Goal: Transaction & Acquisition: Book appointment/travel/reservation

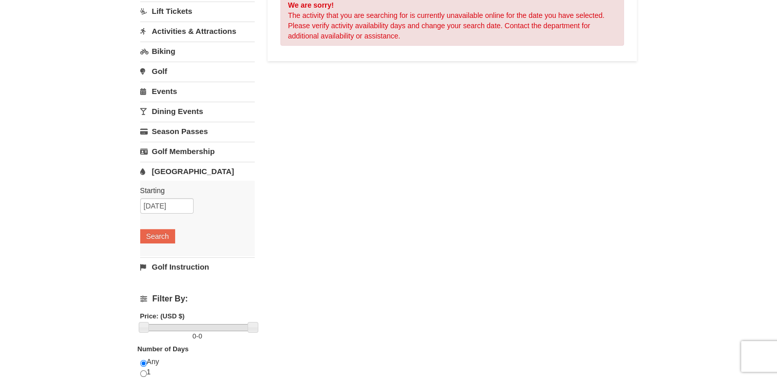
scroll to position [108, 0]
click at [155, 206] on input "[DATE]" at bounding box center [166, 205] width 53 height 15
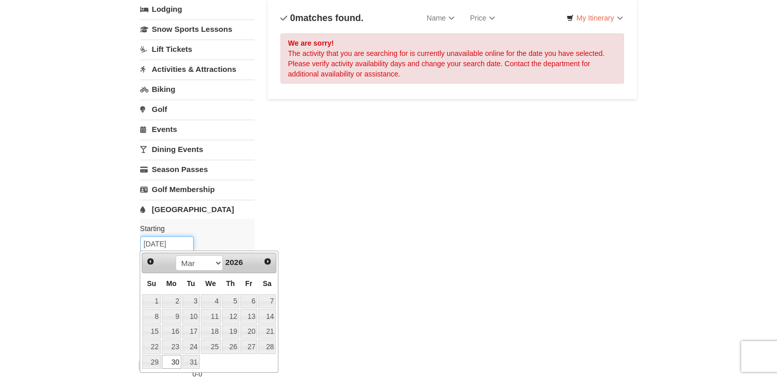
scroll to position [70, 0]
click at [105, 255] on div "× Categories List Filter My Itinerary Questions? [PHONE_NUMBER] Lodging Arrival…" at bounding box center [388, 258] width 777 height 585
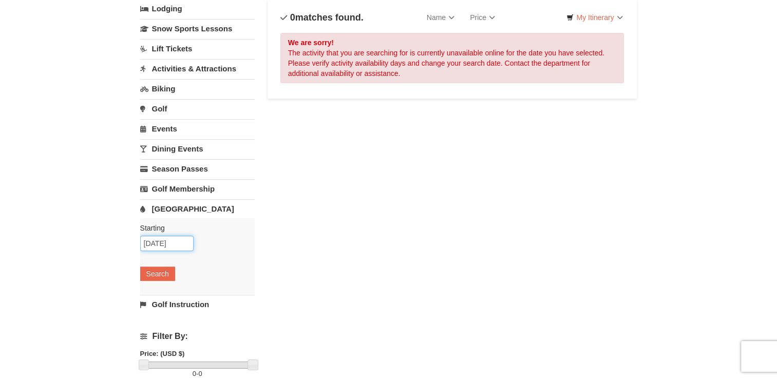
click at [181, 243] on input "[DATE]" at bounding box center [166, 243] width 53 height 15
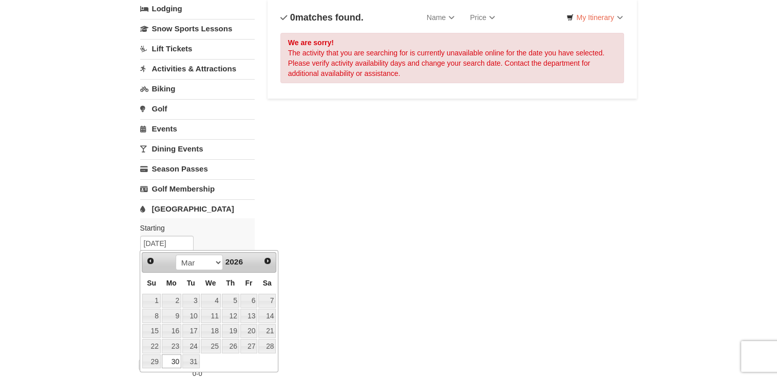
click at [144, 264] on link "Prev" at bounding box center [150, 261] width 14 height 14
click at [145, 261] on link "Prev" at bounding box center [150, 261] width 14 height 14
click at [147, 261] on span "Prev" at bounding box center [150, 261] width 8 height 8
click at [145, 260] on link "Prev" at bounding box center [150, 261] width 14 height 14
click at [173, 344] on link "17" at bounding box center [172, 346] width 20 height 14
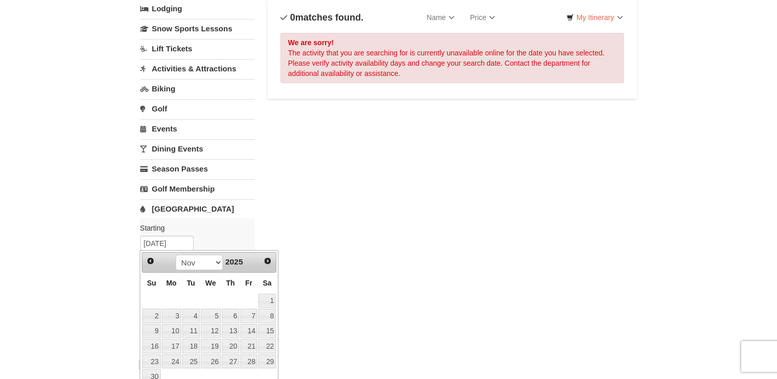
type input "[DATE]"
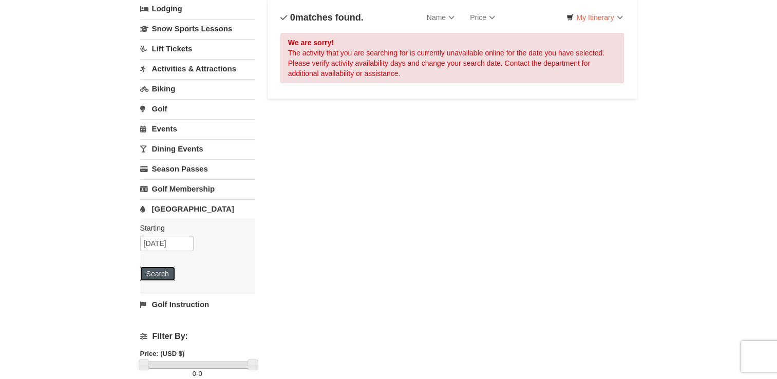
click at [150, 267] on button "Search" at bounding box center [157, 274] width 35 height 14
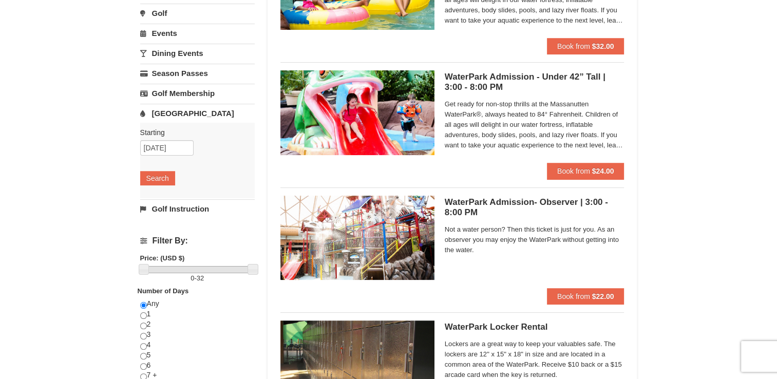
scroll to position [169, 0]
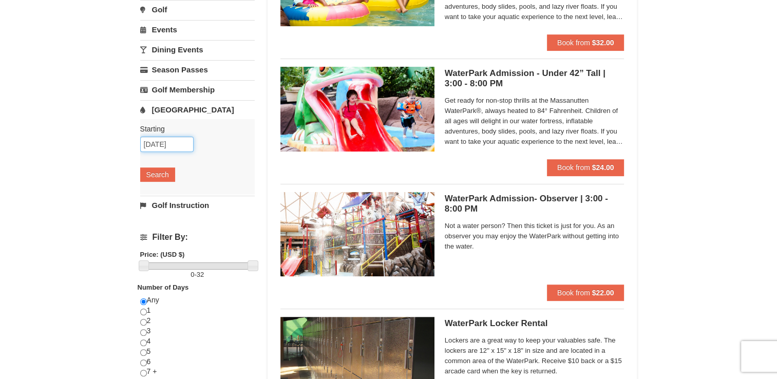
click at [154, 140] on input "[DATE]" at bounding box center [166, 144] width 53 height 15
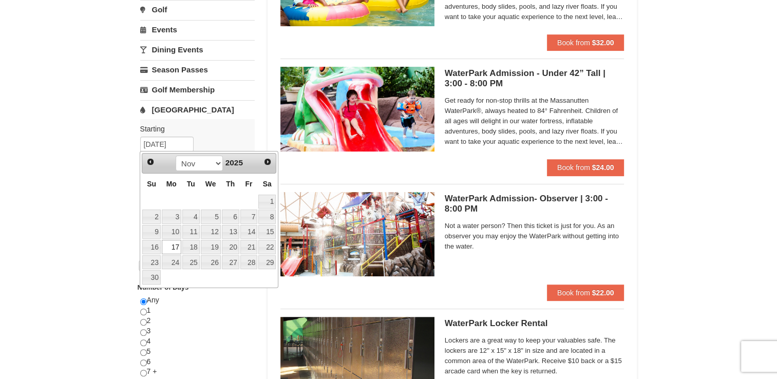
click at [273, 166] on link "Next" at bounding box center [268, 162] width 14 height 14
click at [169, 244] on link "22" at bounding box center [172, 247] width 20 height 14
type input "12/22/2025"
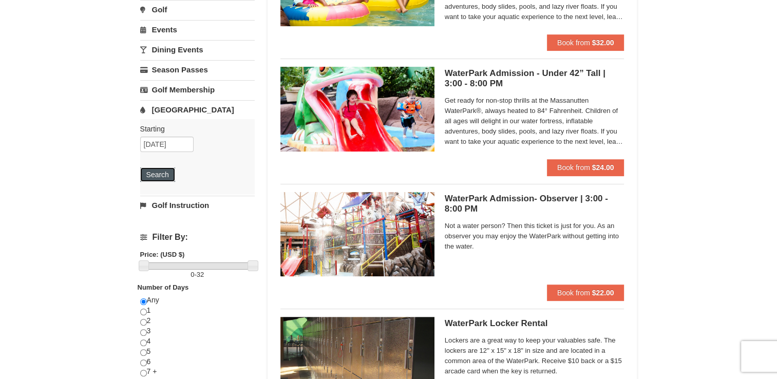
click at [152, 172] on button "Search" at bounding box center [157, 174] width 35 height 14
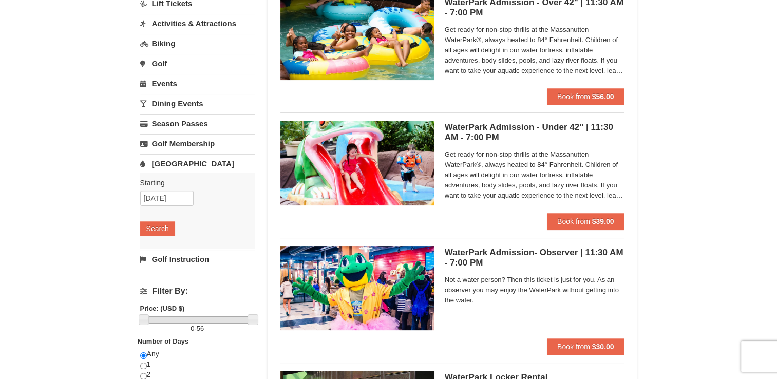
scroll to position [116, 0]
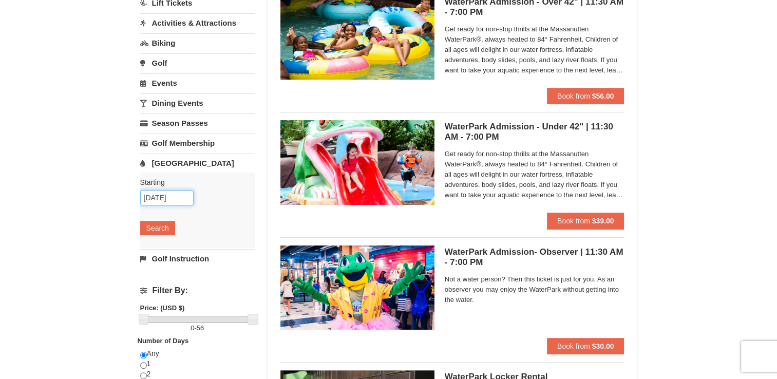
click at [180, 195] on input "12/22/2025" at bounding box center [166, 197] width 53 height 15
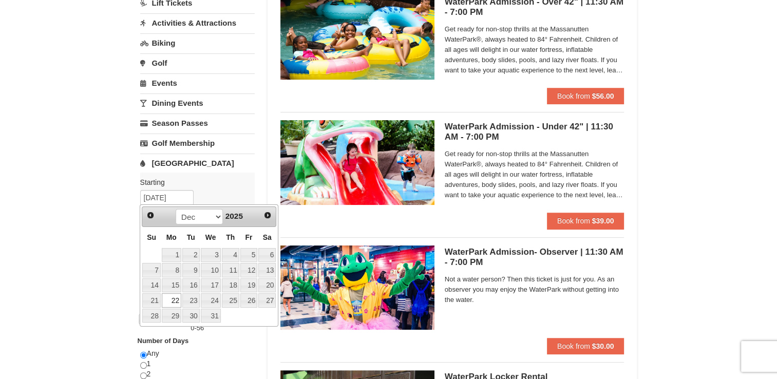
click at [267, 216] on span "Next" at bounding box center [268, 215] width 8 height 8
click at [172, 284] on link "12" at bounding box center [172, 285] width 20 height 14
type input "01/12/2026"
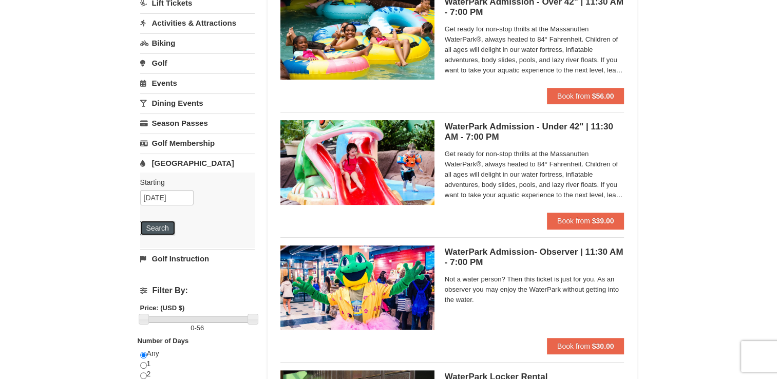
click at [153, 222] on button "Search" at bounding box center [157, 228] width 35 height 14
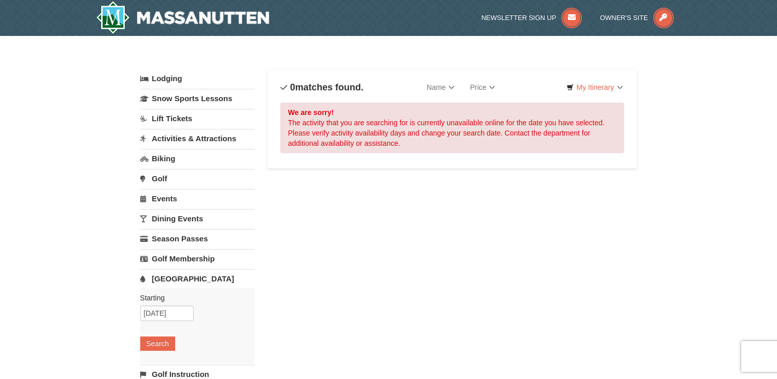
click at [174, 138] on link "Activities & Attractions" at bounding box center [197, 138] width 115 height 19
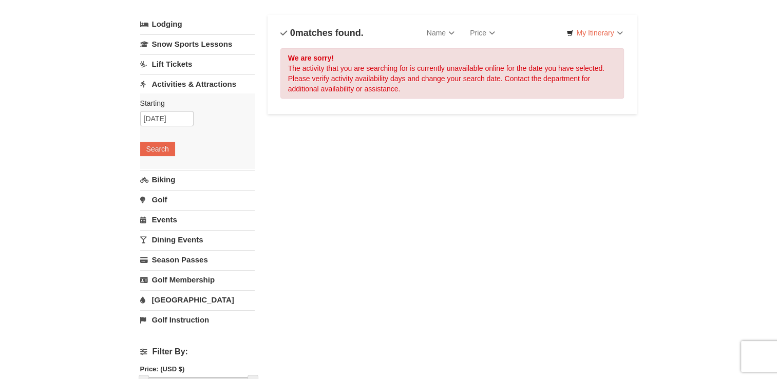
scroll to position [44, 0]
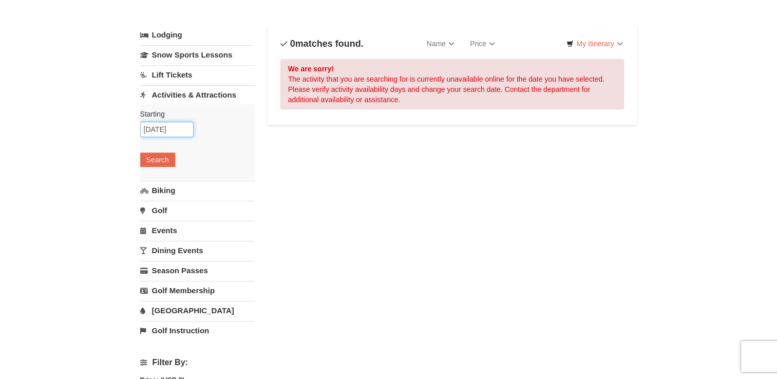
click at [156, 128] on input "01/12/2026" at bounding box center [166, 129] width 53 height 15
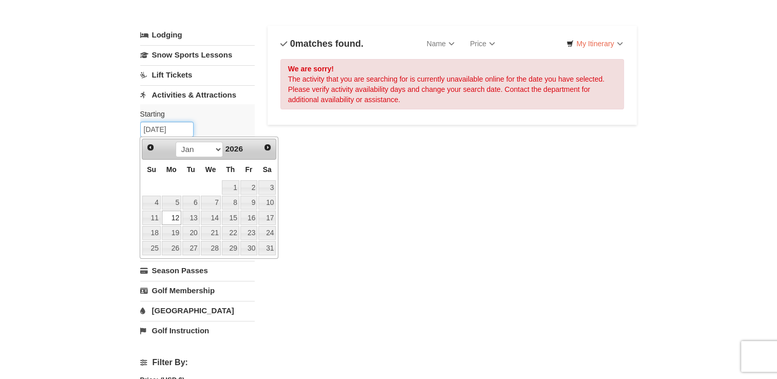
click at [178, 128] on input "01/12/2026" at bounding box center [166, 129] width 53 height 15
click at [146, 152] on link "Prev" at bounding box center [150, 147] width 14 height 14
click at [145, 148] on link "Prev" at bounding box center [150, 147] width 14 height 14
click at [167, 229] on link "17" at bounding box center [172, 233] width 20 height 14
type input "[DATE]"
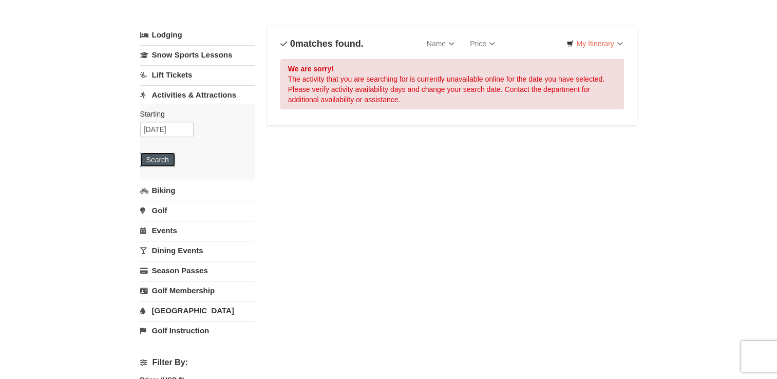
click at [153, 159] on button "Search" at bounding box center [157, 160] width 35 height 14
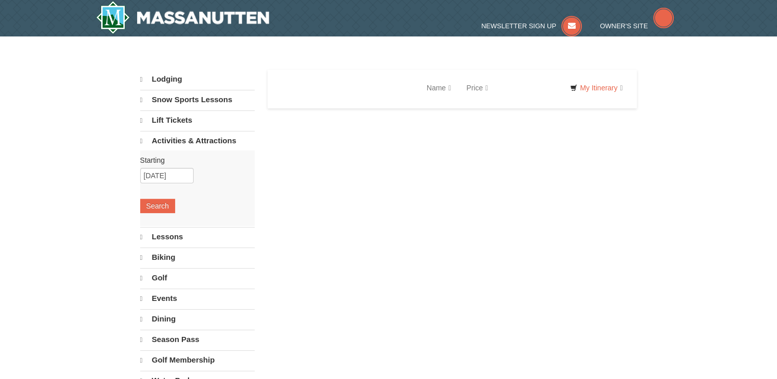
select select "9"
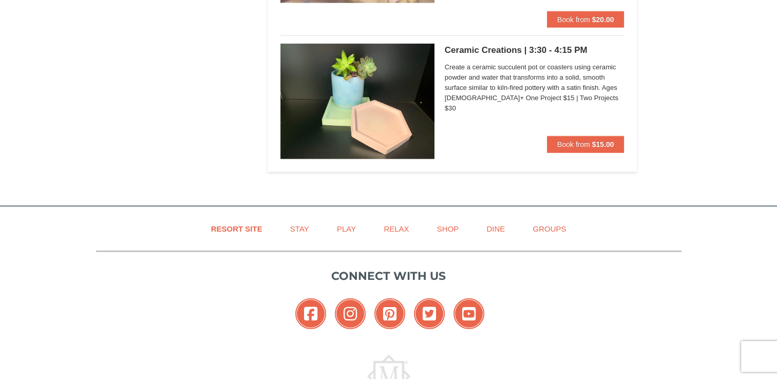
scroll to position [2577, 0]
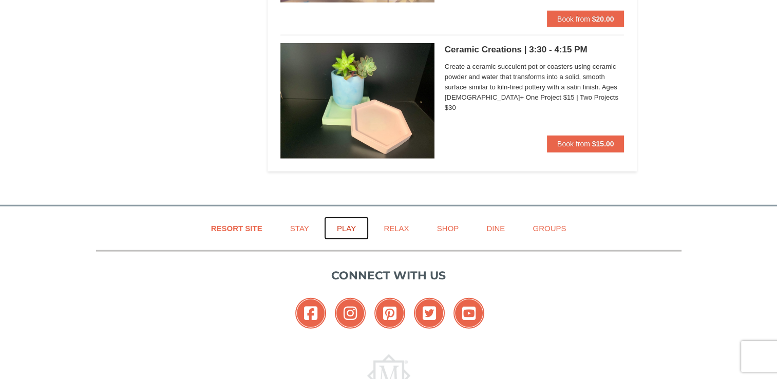
click at [343, 226] on link "Play" at bounding box center [346, 228] width 45 height 23
